Goal: Check status

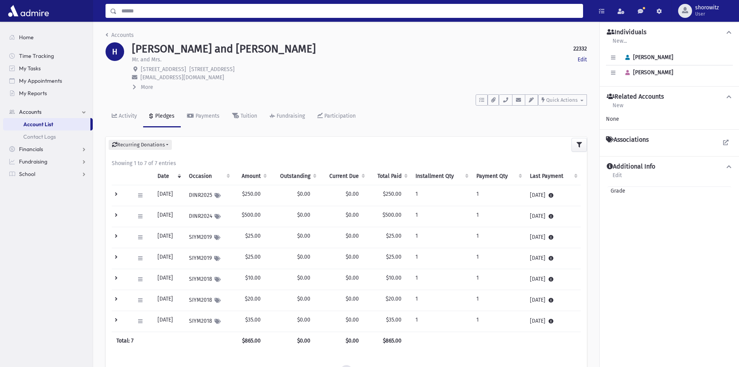
click at [133, 16] on input "Search" at bounding box center [350, 11] width 466 height 14
type input "**********"
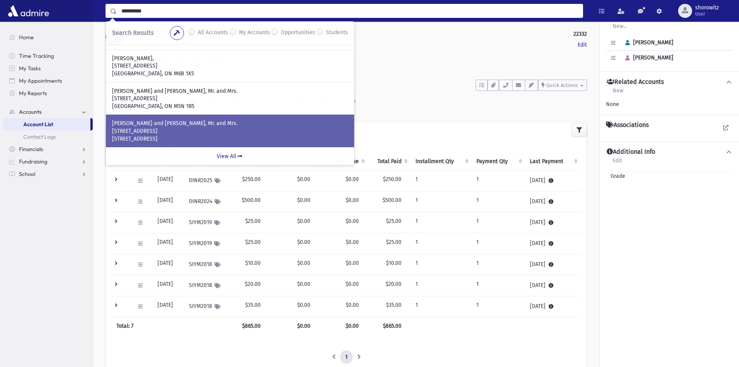
scroll to position [39, 0]
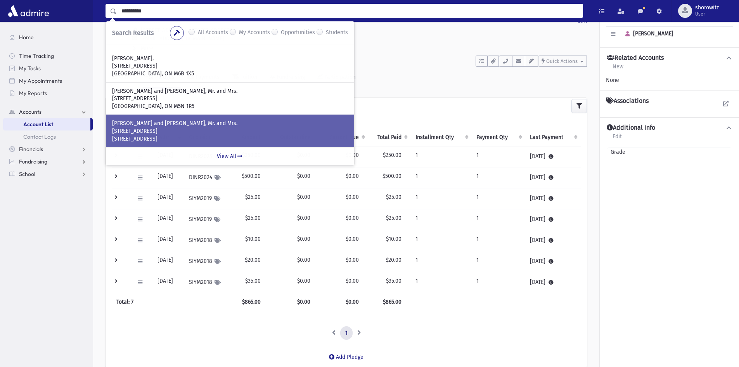
click at [163, 132] on p "[STREET_ADDRESS]" at bounding box center [230, 131] width 236 height 8
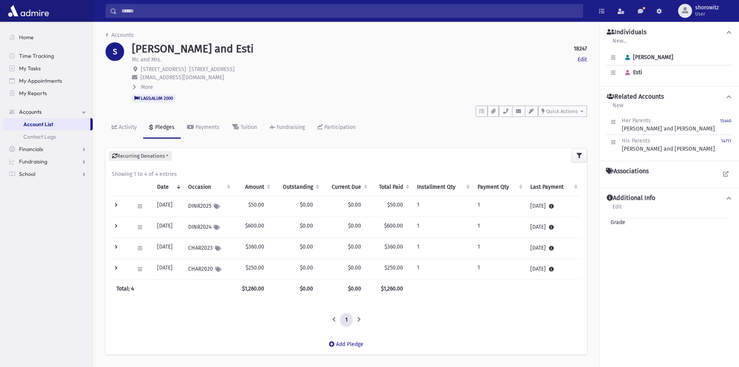
click at [116, 224] on td at bounding box center [121, 227] width 18 height 21
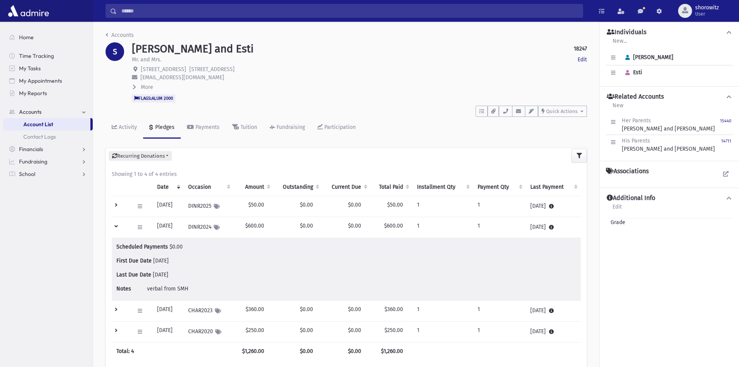
click at [116, 224] on td at bounding box center [121, 227] width 18 height 21
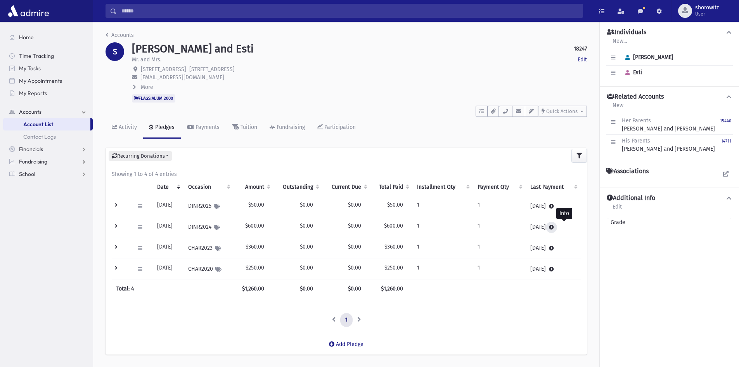
click at [554, 227] on icon at bounding box center [551, 227] width 5 height 5
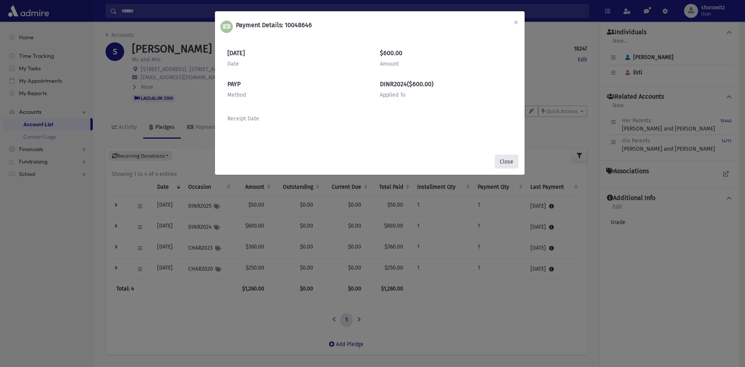
click at [508, 161] on button "Close" at bounding box center [507, 161] width 24 height 14
